Goal: Check status: Check status

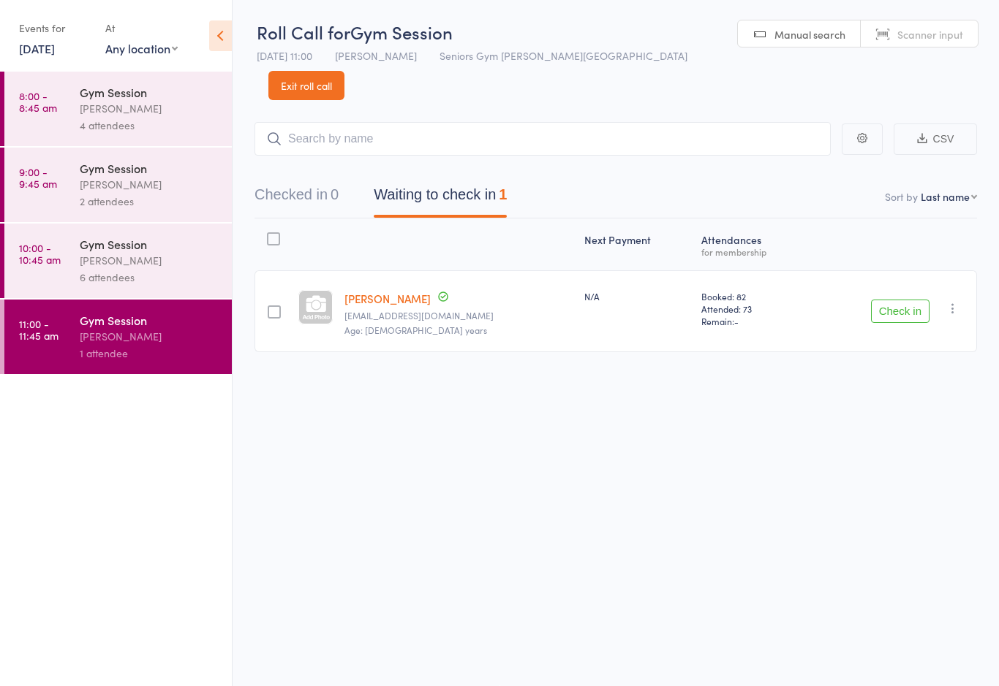
click at [36, 53] on link "[DATE]" at bounding box center [37, 48] width 36 height 16
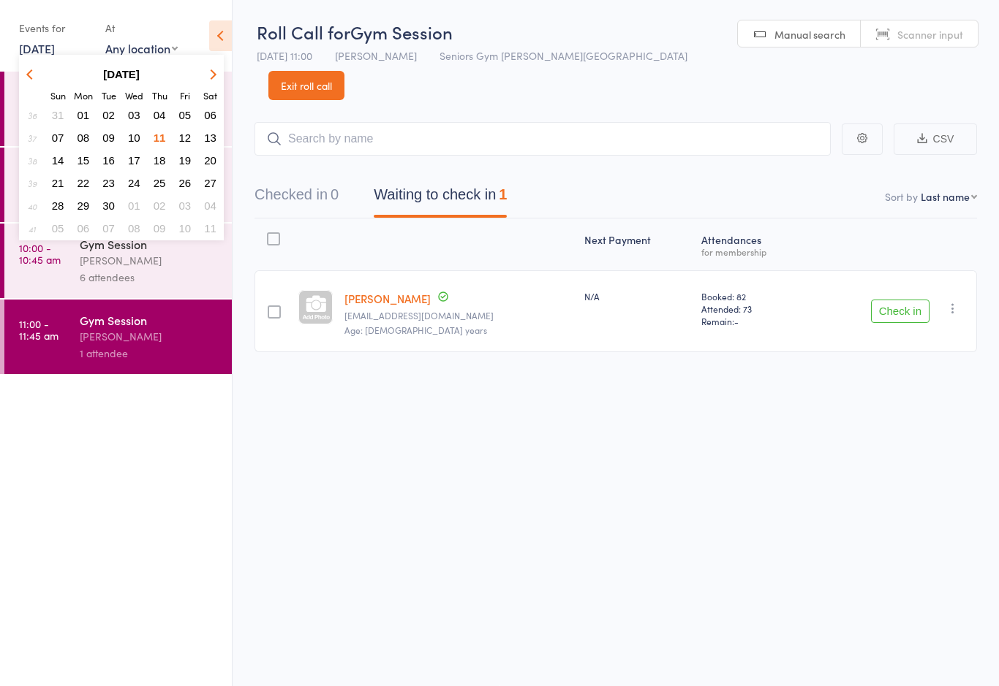
click at [183, 141] on span "12" at bounding box center [185, 138] width 12 height 12
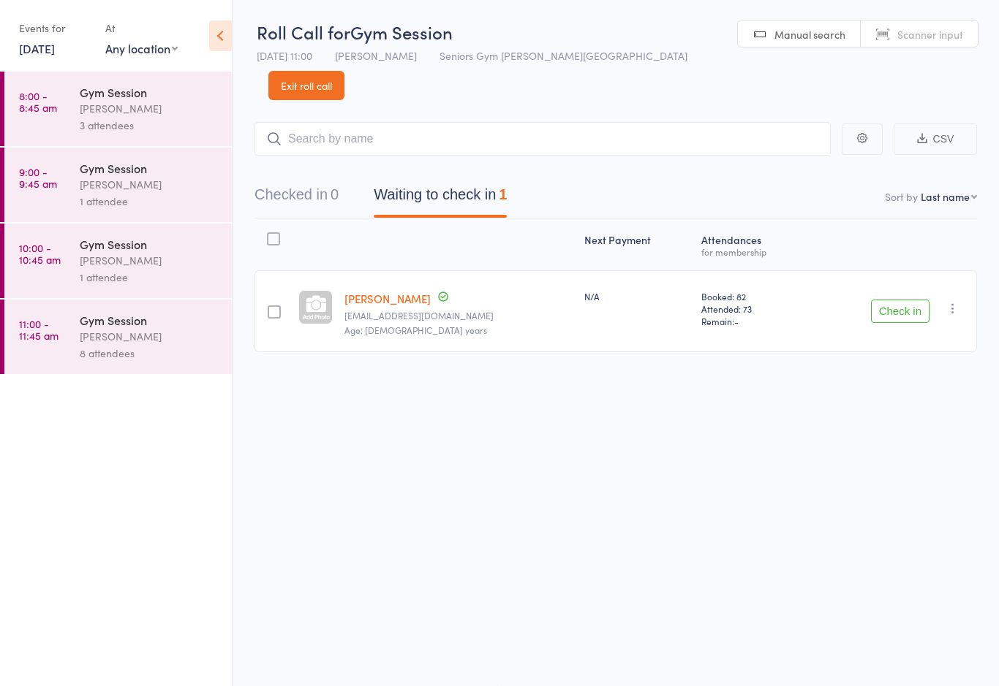
click at [61, 119] on link "8:00 - 8:45 am Gym Session [PERSON_NAME] 3 attendees" at bounding box center [117, 109] width 227 height 75
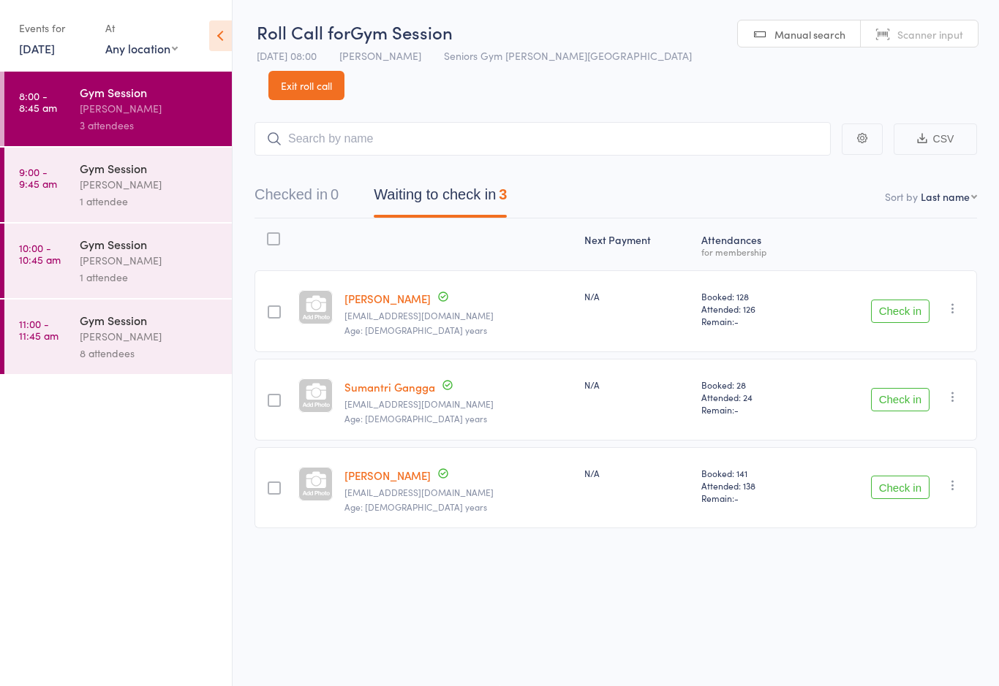
click at [136, 205] on div "1 attendee" at bounding box center [150, 201] width 140 height 17
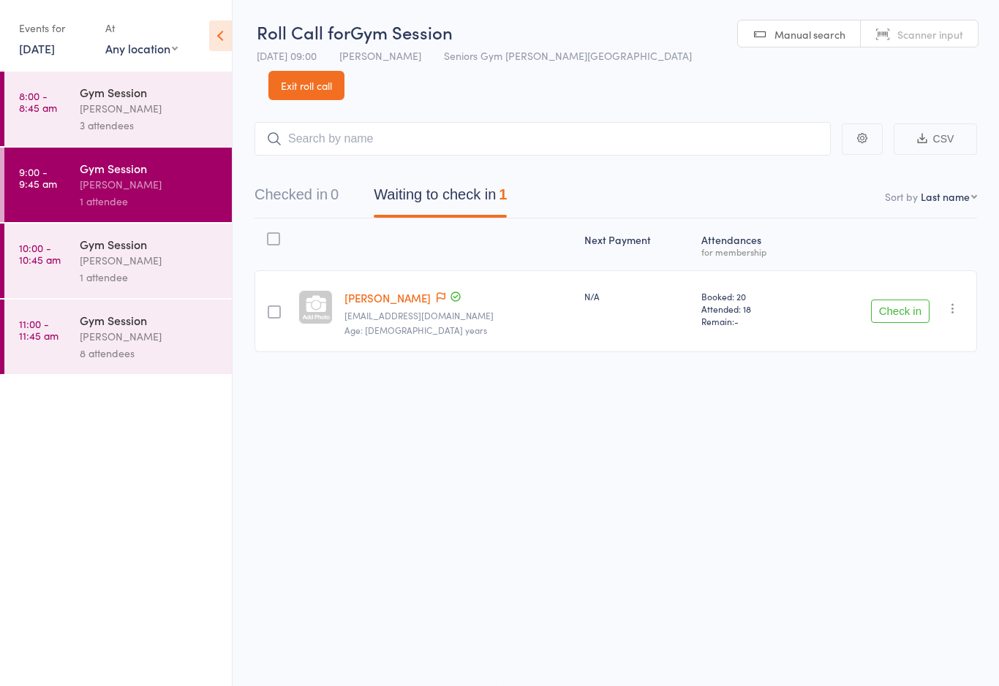
click at [126, 273] on div "1 attendee" at bounding box center [150, 277] width 140 height 17
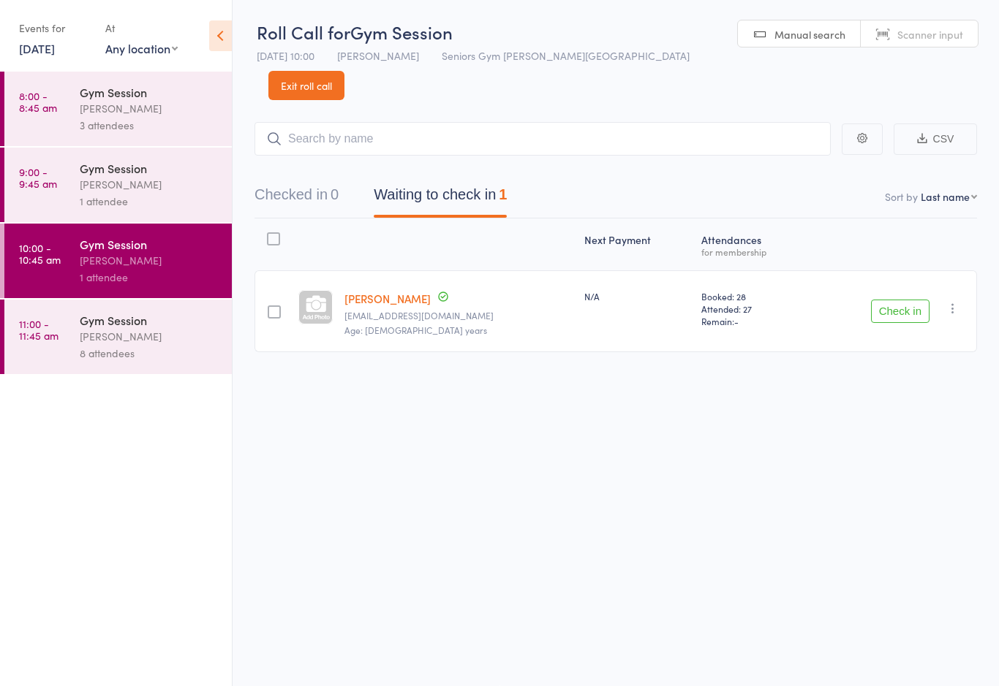
click at [38, 355] on link "11:00 - 11:45 am Gym Session [PERSON_NAME] 8 attendees" at bounding box center [117, 337] width 227 height 75
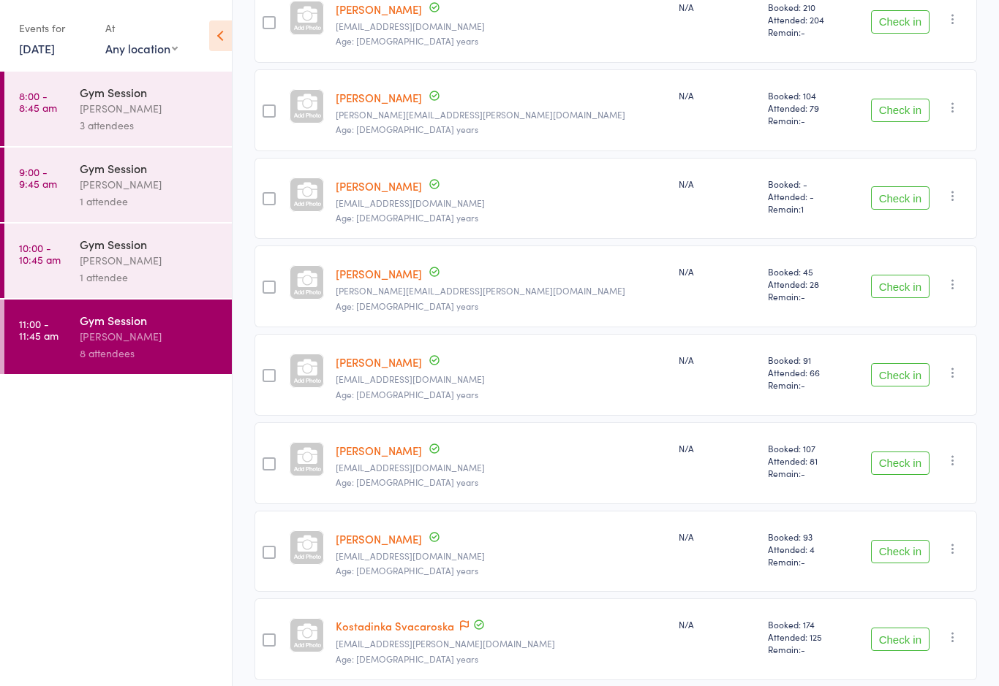
scroll to position [298, 0]
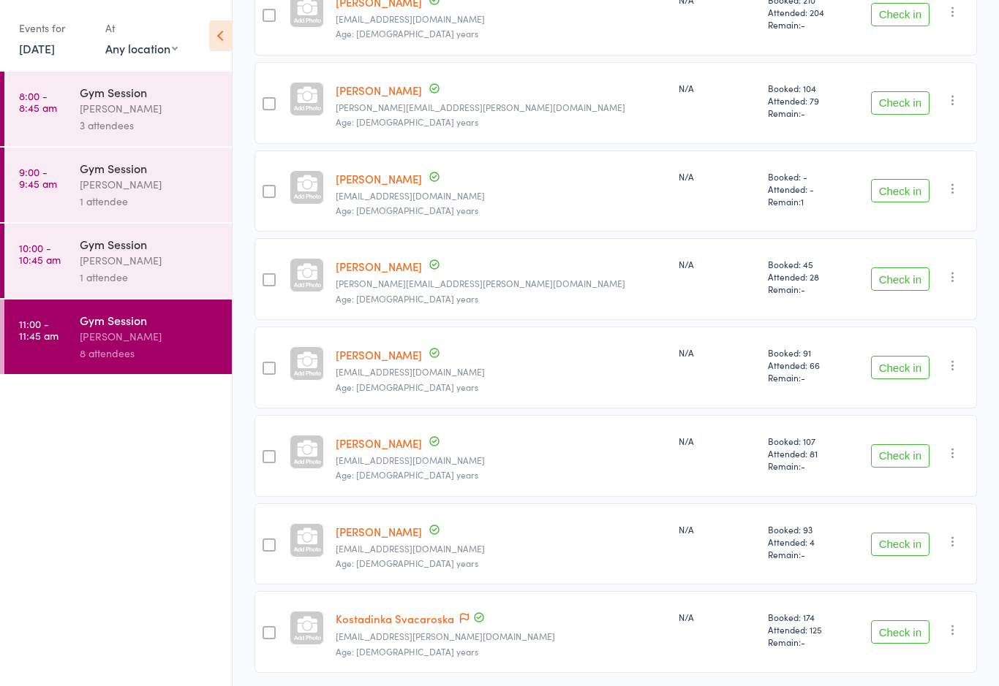
click at [61, 114] on link "8:00 - 8:45 am Gym Session [PERSON_NAME] 3 attendees" at bounding box center [117, 109] width 227 height 75
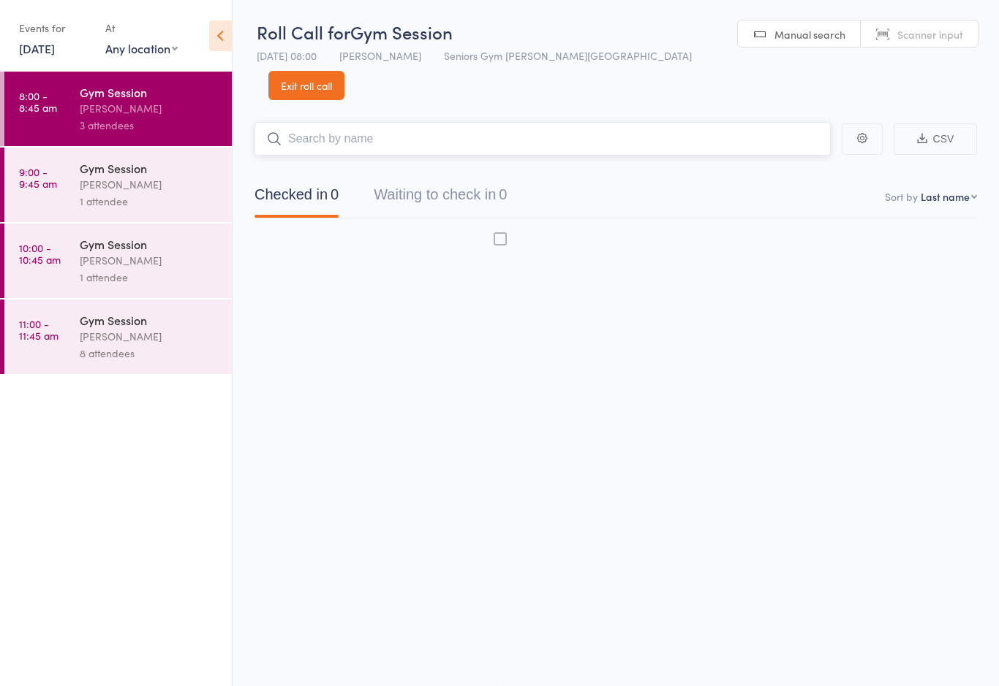
scroll to position [10, 0]
